Goal: Complete application form: Complete application form

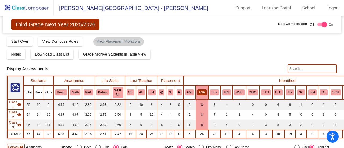
scroll to position [278, 11]
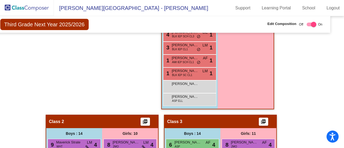
click at [33, 6] on img at bounding box center [27, 8] width 54 height 16
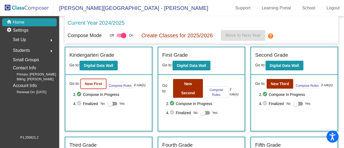
click at [100, 79] on button "New First" at bounding box center [94, 84] width 26 height 10
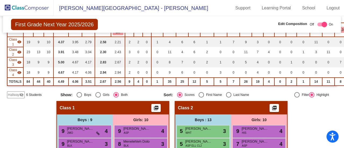
scroll to position [63, 0]
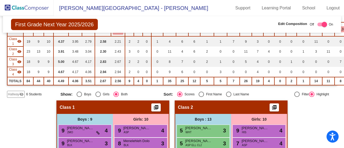
click at [15, 92] on span "Hallway" at bounding box center [13, 94] width 11 height 5
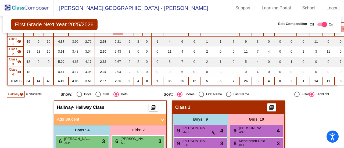
click at [72, 116] on mat-panel-title "Add Student" at bounding box center [107, 119] width 100 height 6
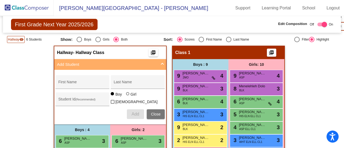
scroll to position [122, 0]
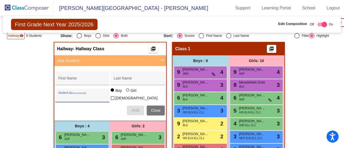
click at [80, 96] on input "Student Id (Recommended)" at bounding box center [82, 97] width 48 height 4
paste input "64016149"
click at [80, 96] on input "64016149" at bounding box center [82, 97] width 48 height 4
type input "64016149"
click at [92, 107] on div "Add Close" at bounding box center [109, 111] width 109 height 10
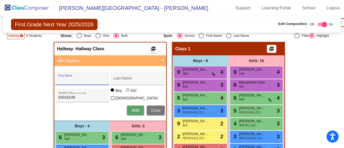
click at [74, 78] on input "First Name" at bounding box center [82, 80] width 48 height 4
type input "Adonis"
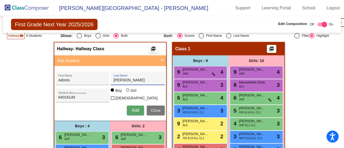
type input "[PERSON_NAME]"
click at [134, 109] on span "Add" at bounding box center [135, 110] width 8 height 5
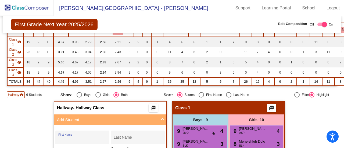
scroll to position [54, 0]
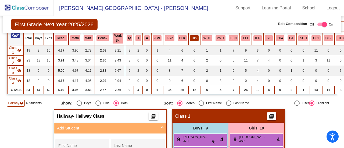
click at [193, 35] on button "HIS" at bounding box center [194, 38] width 9 height 6
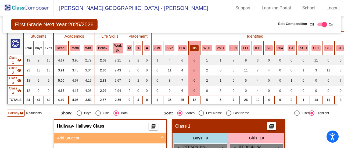
scroll to position [35, 0]
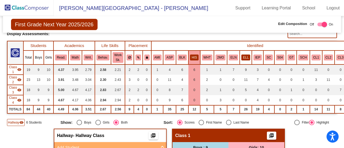
click at [243, 56] on button "ELL" at bounding box center [245, 58] width 9 height 6
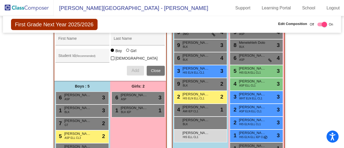
scroll to position [162, 0]
click at [243, 56] on span "[PERSON_NAME]" at bounding box center [252, 55] width 27 height 5
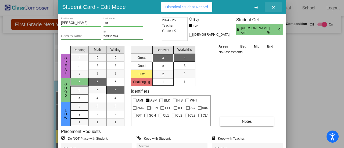
click at [272, 7] on icon "button" at bounding box center [273, 7] width 3 height 4
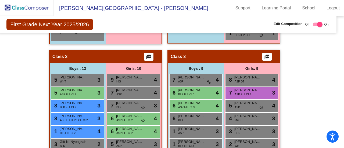
scroll to position [276, 5]
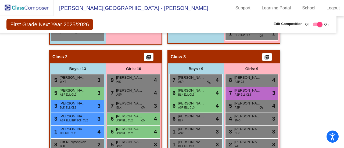
click at [39, 5] on img at bounding box center [27, 8] width 54 height 16
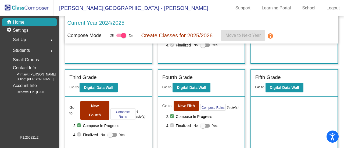
scroll to position [72, 0]
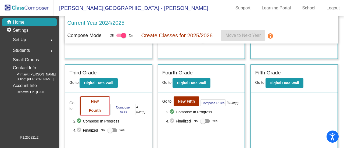
click at [98, 110] on b "New Fourth" at bounding box center [95, 105] width 12 height 13
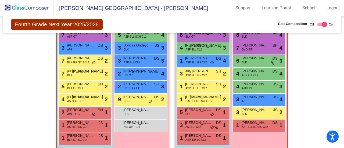
scroll to position [174, 0]
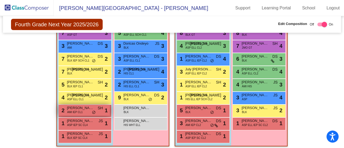
click at [94, 112] on div "2 [PERSON_NAME] AMI IEP CL1 SH lock do_not_disturb_alt 1" at bounding box center [84, 110] width 51 height 11
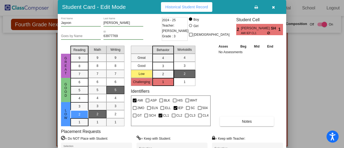
click at [272, 7] on icon "button" at bounding box center [273, 7] width 3 height 4
